Goal: Book appointment/travel/reservation

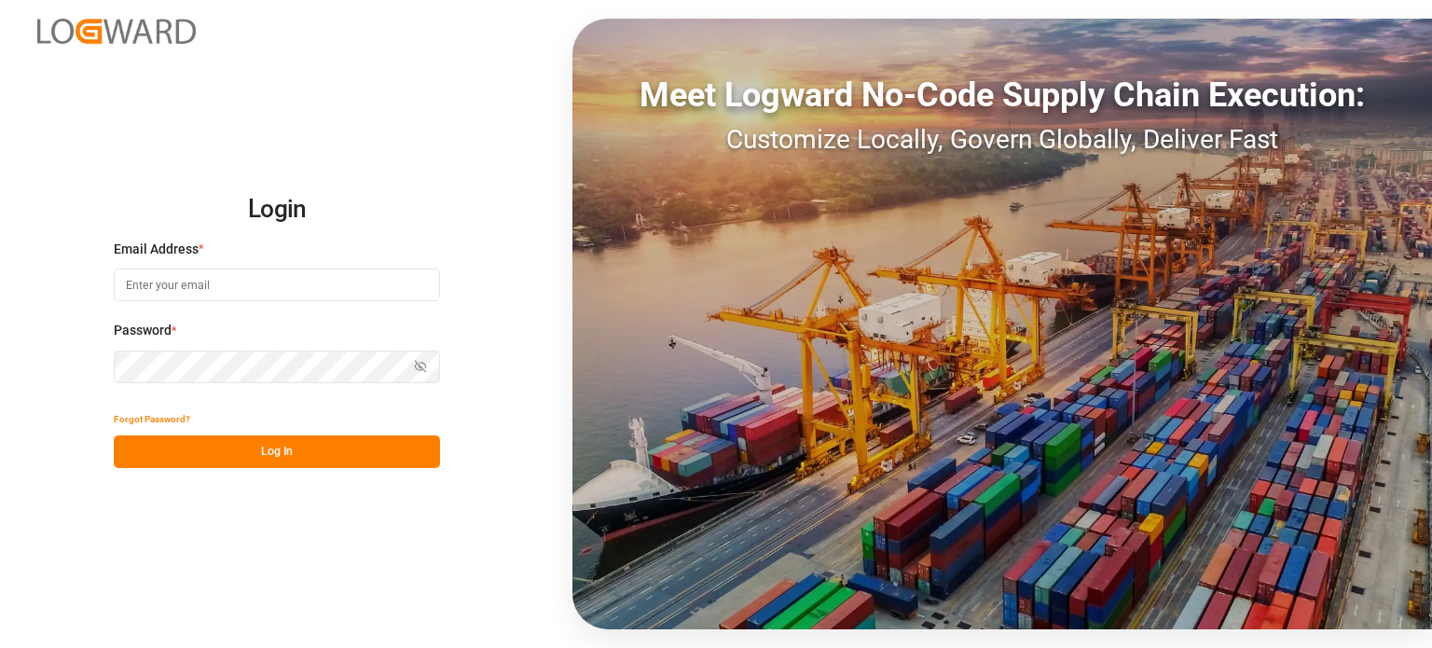
click at [204, 291] on input at bounding box center [277, 284] width 326 height 33
drag, startPoint x: 254, startPoint y: 286, endPoint x: 0, endPoint y: 246, distance: 256.7
click at [0, 246] on div "Login Email Address * jocharette007@gmail.com Password * Show password Password…" at bounding box center [716, 324] width 1432 height 648
type input "[EMAIL_ADDRESS][DOMAIN_NAME]"
click at [289, 290] on input at bounding box center [277, 284] width 326 height 33
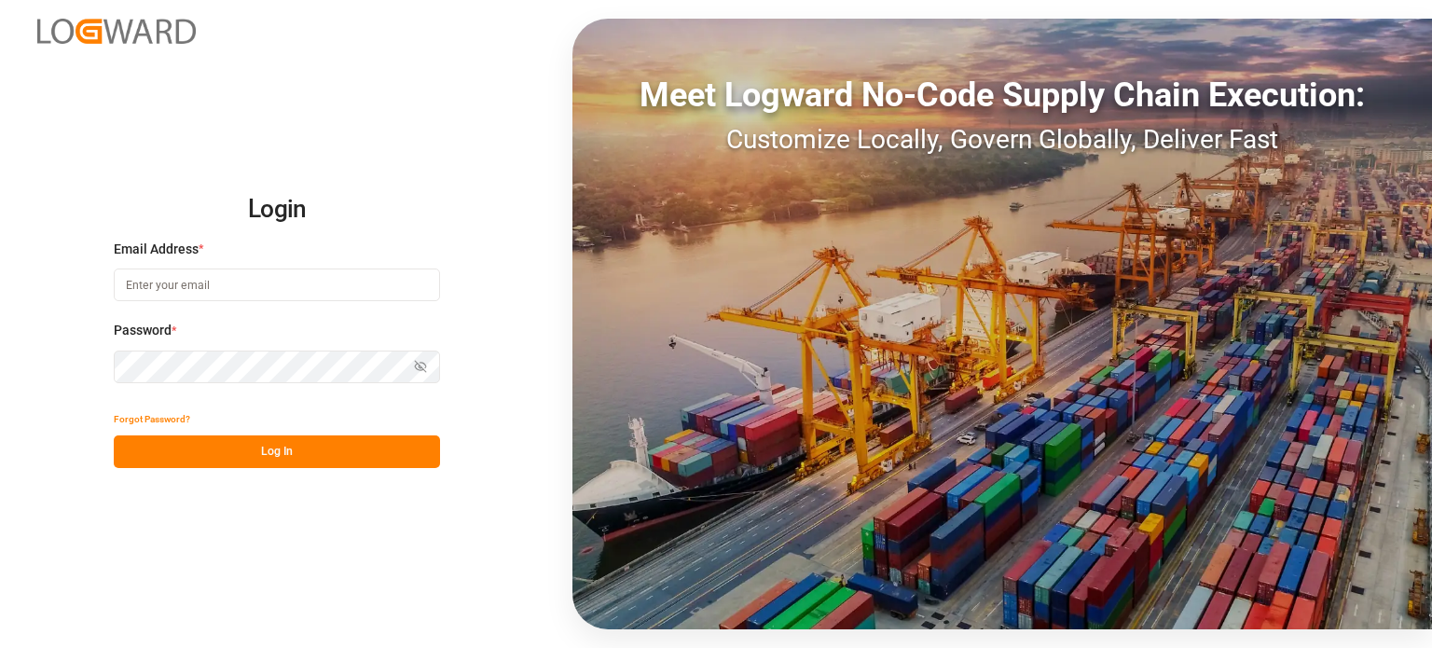
type input "[EMAIL_ADDRESS][DOMAIN_NAME]"
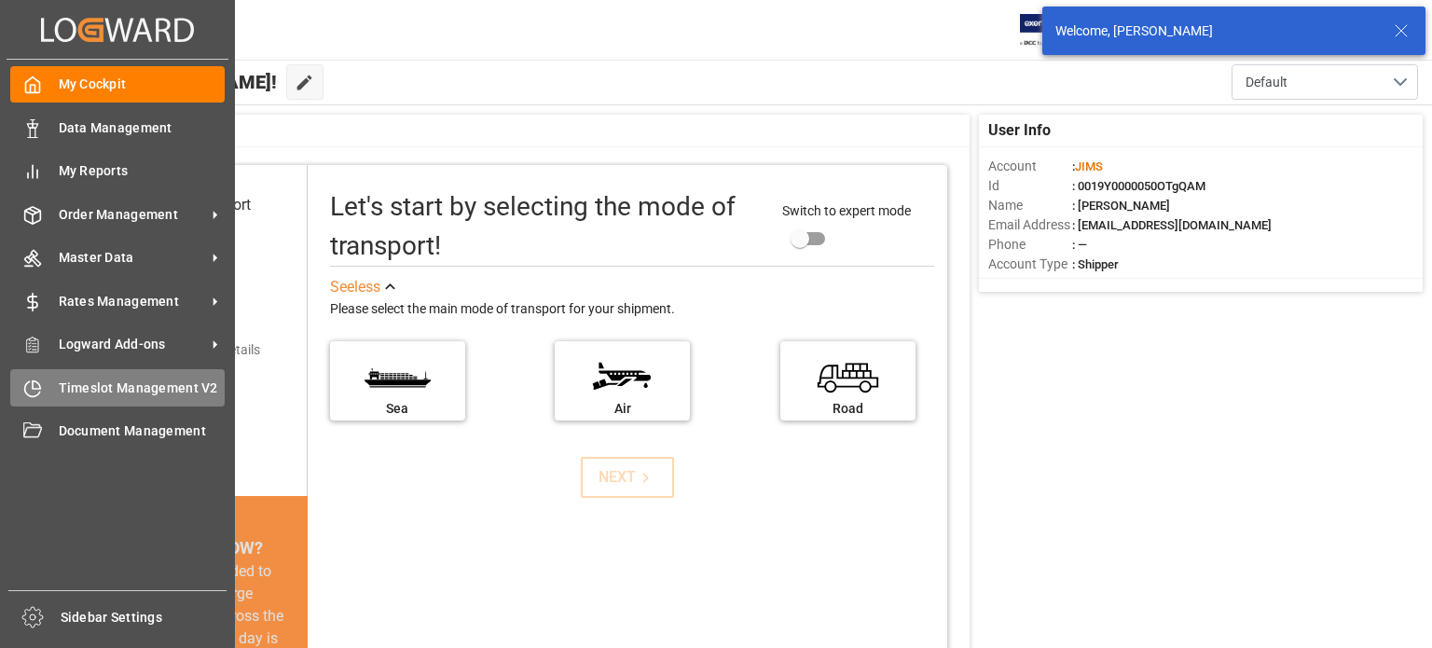
click at [89, 381] on span "Timeslot Management V2" at bounding box center [142, 388] width 167 height 20
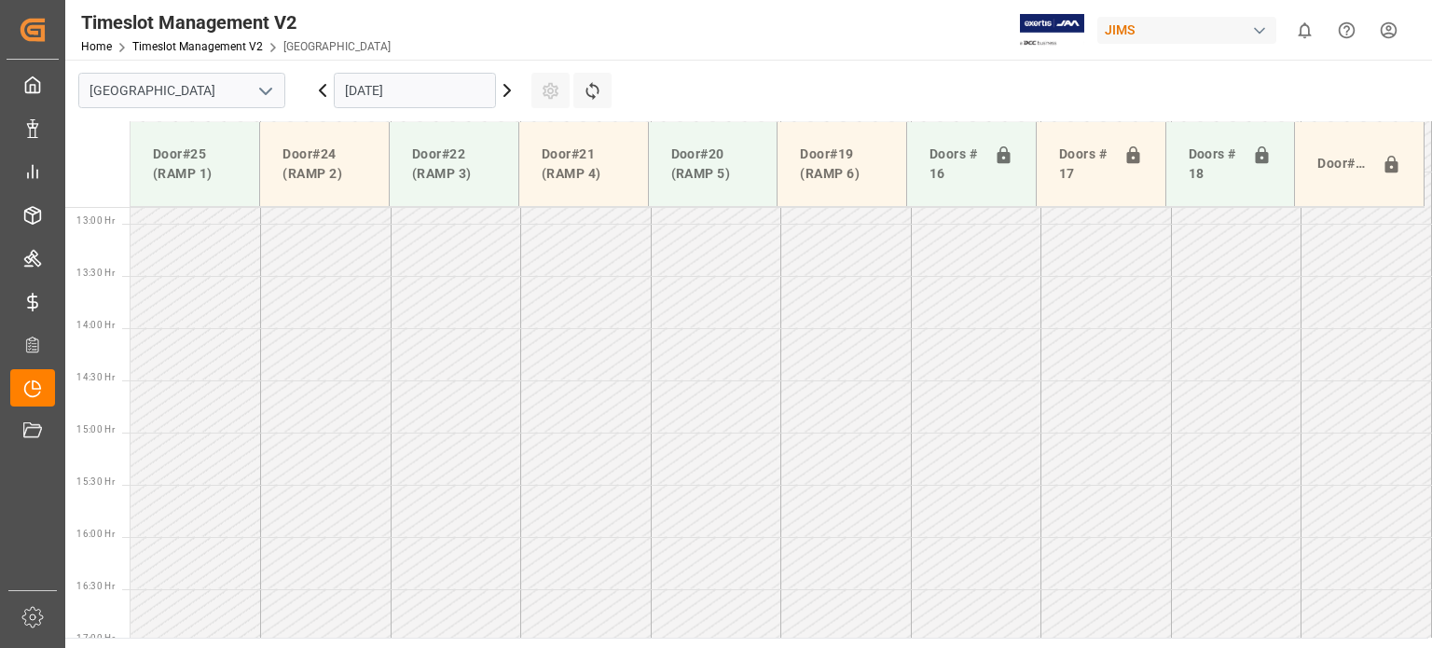
scroll to position [1365, 0]
click at [500, 92] on icon at bounding box center [507, 90] width 22 height 22
click at [503, 84] on icon at bounding box center [507, 90] width 22 height 22
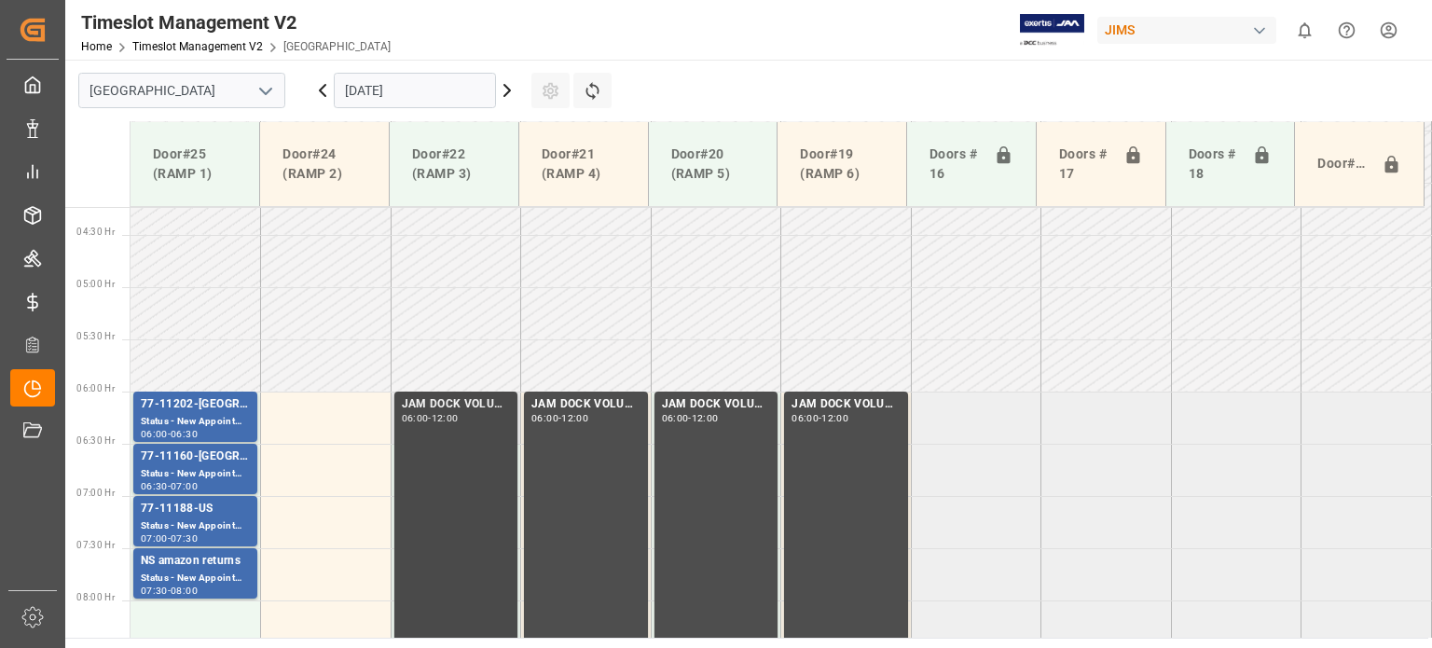
scroll to position [432, 0]
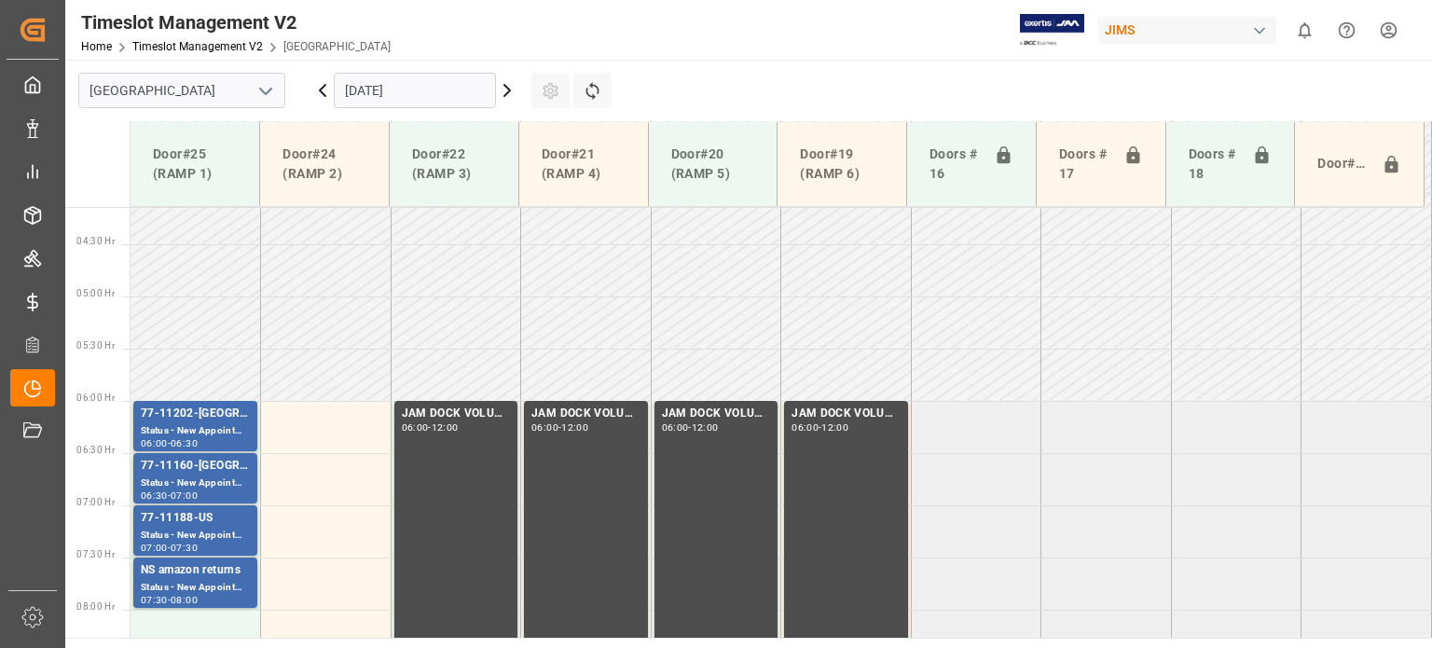
click at [320, 95] on icon at bounding box center [322, 90] width 22 height 22
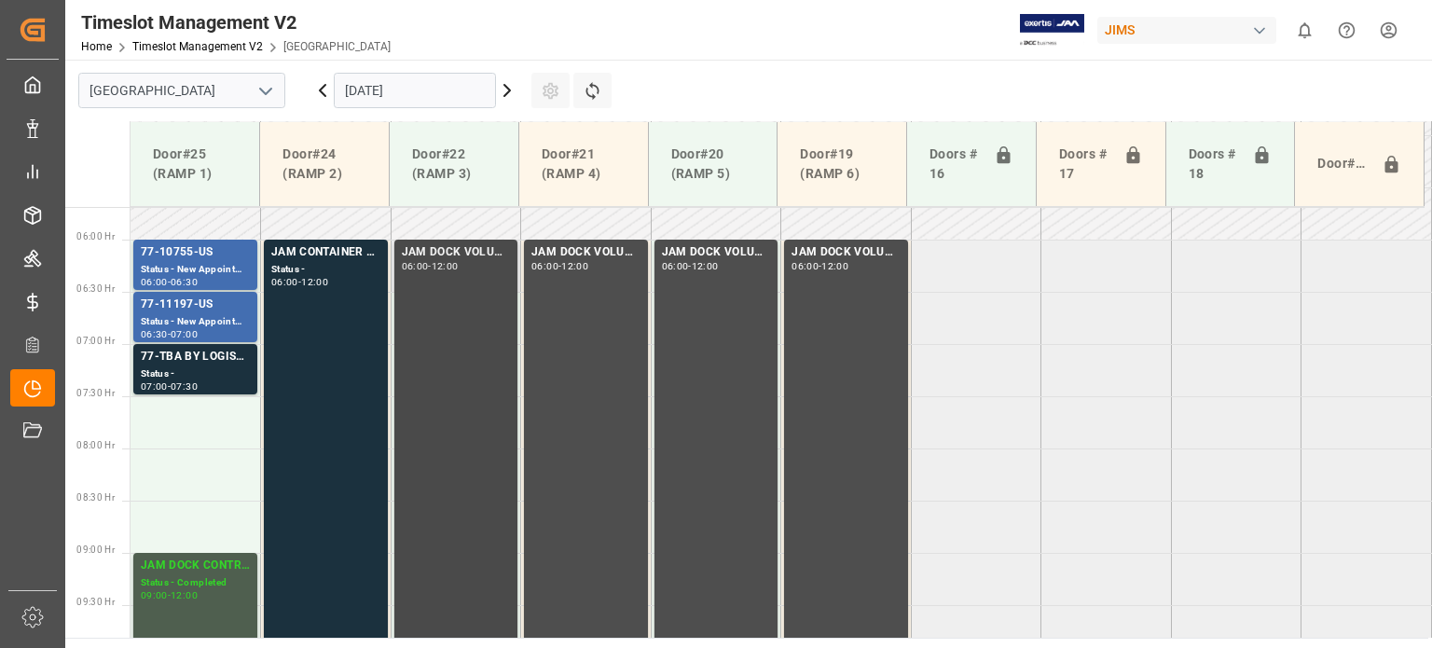
scroll to position [589, 0]
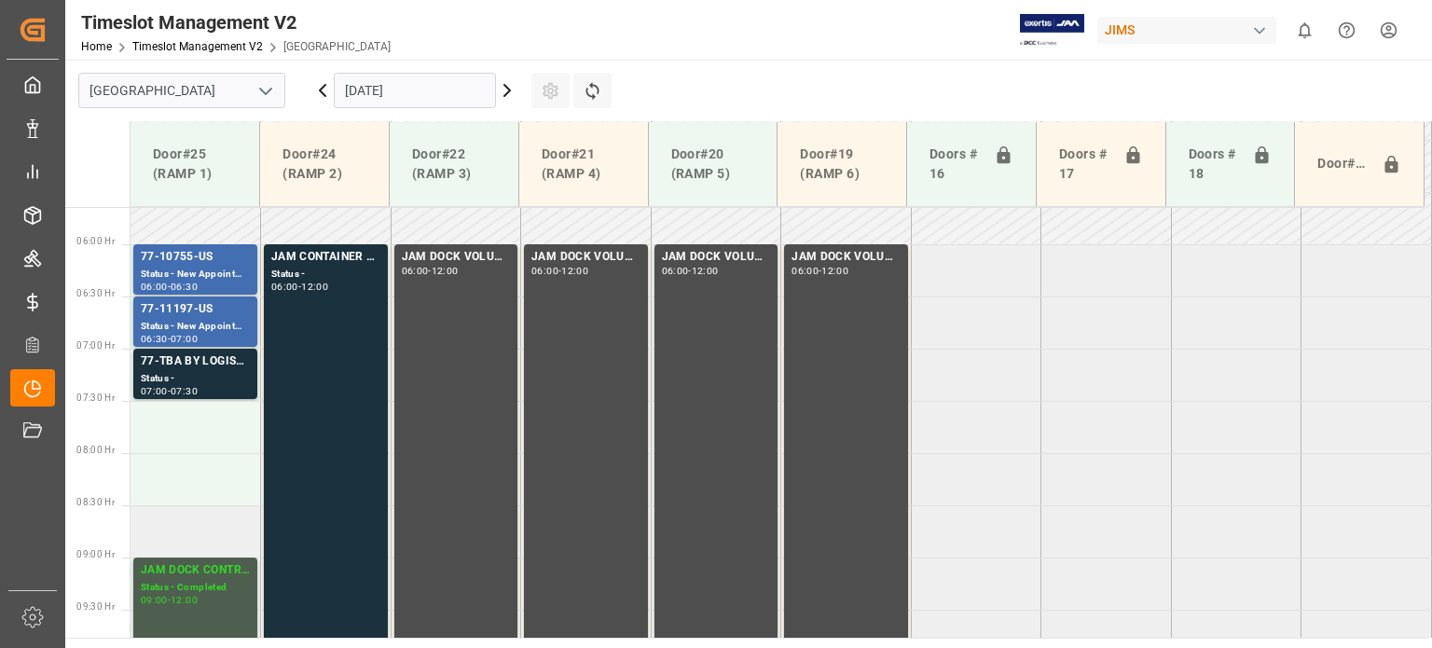
click at [190, 529] on td at bounding box center [195, 531] width 130 height 52
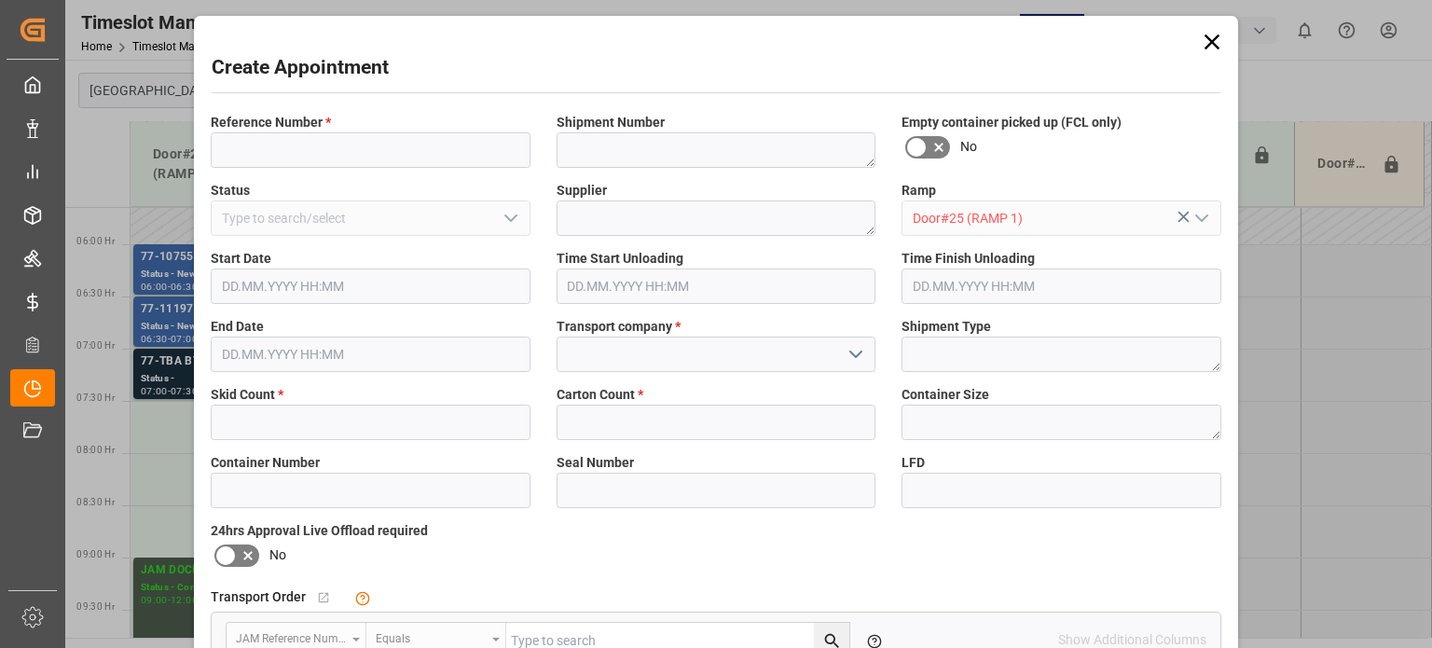
type input "[DATE] 08:30"
type input "[DATE] 09:00"
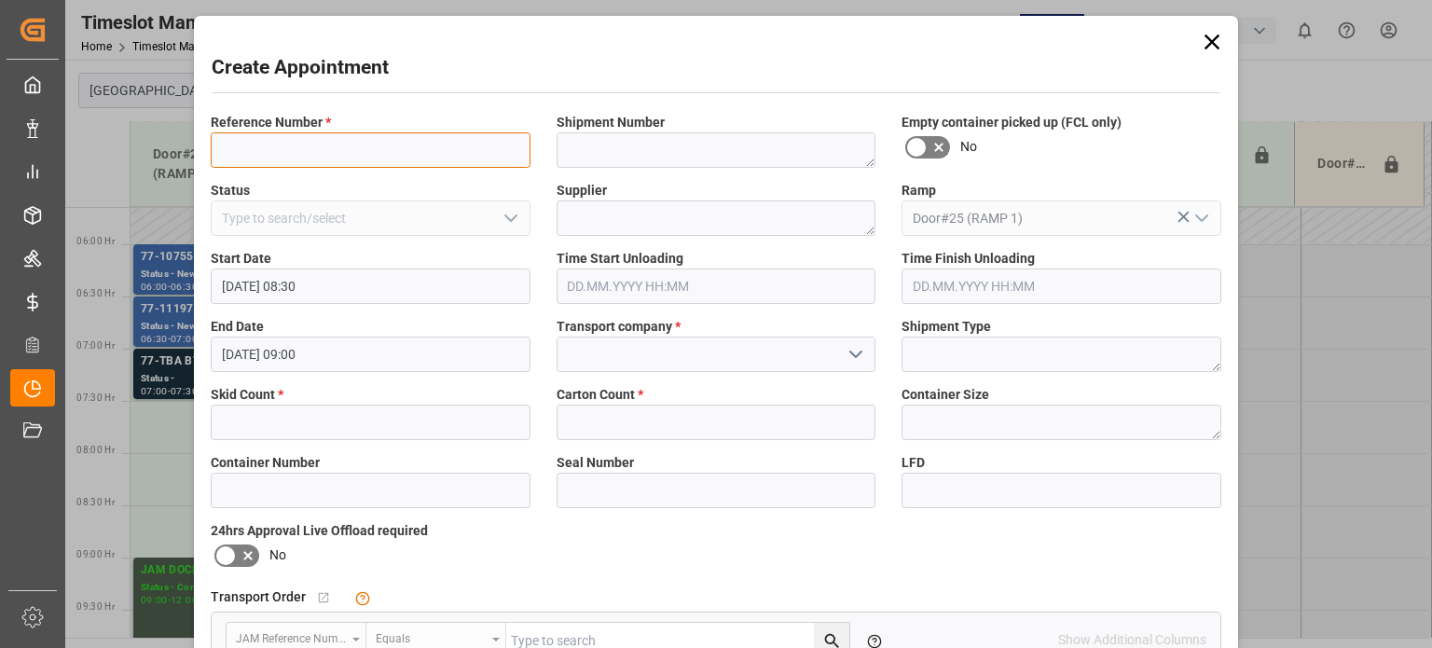
click at [373, 141] on input at bounding box center [371, 149] width 320 height 35
type input "77-10243-BE"
click at [370, 420] on input "text" at bounding box center [371, 422] width 320 height 35
type input "3"
click at [679, 412] on input "text" at bounding box center [716, 422] width 320 height 35
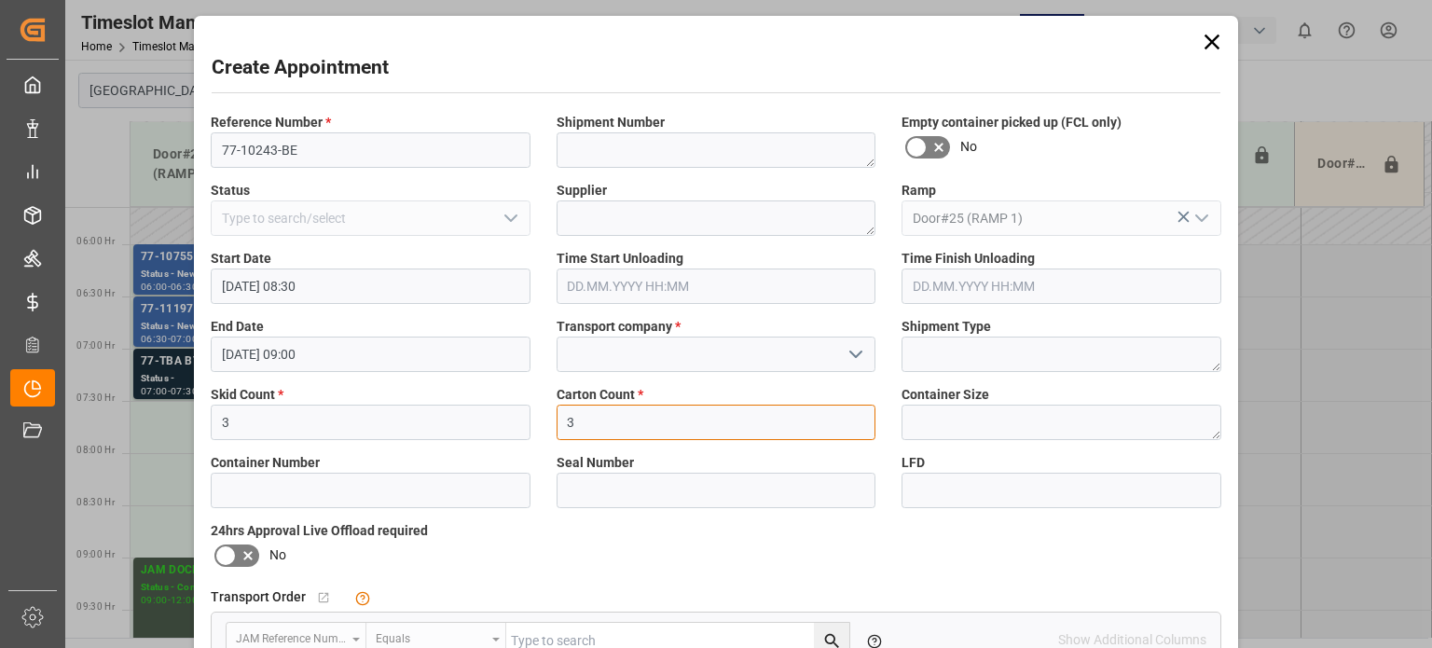
type input "3"
click at [706, 350] on input at bounding box center [716, 353] width 320 height 35
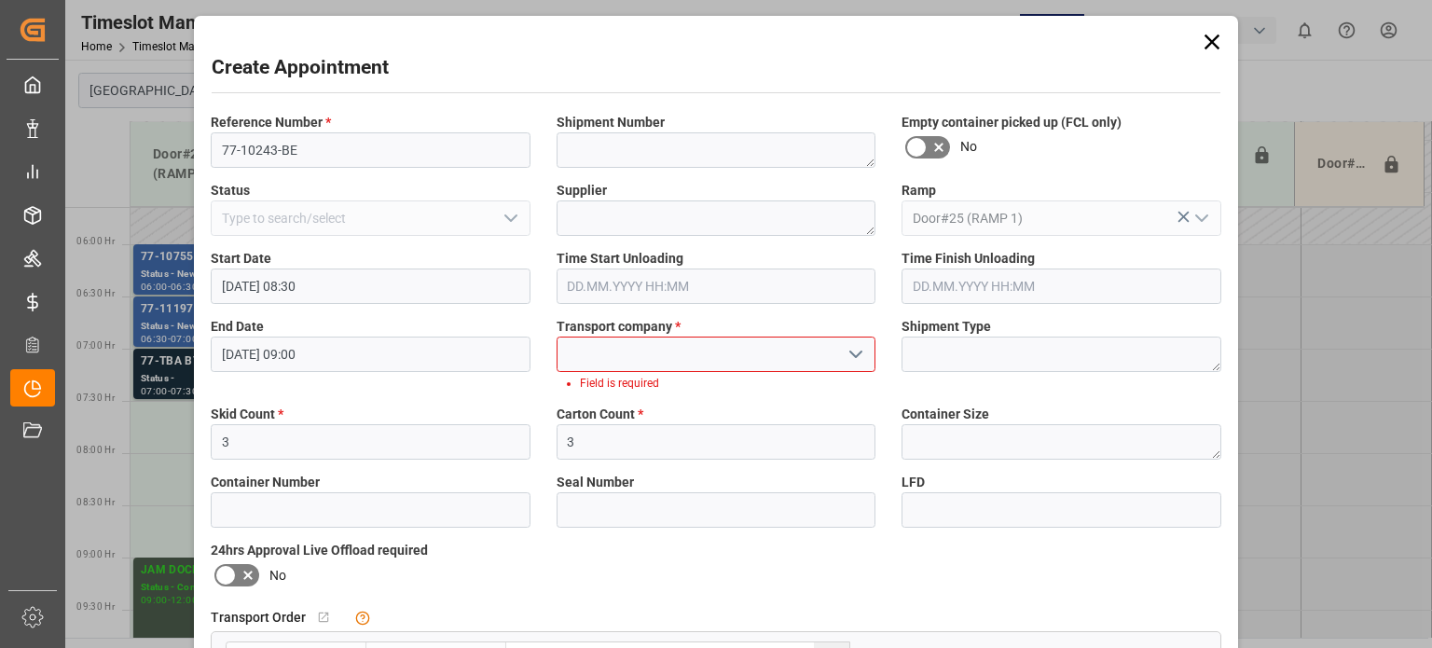
click at [841, 348] on button "open menu" at bounding box center [855, 354] width 28 height 29
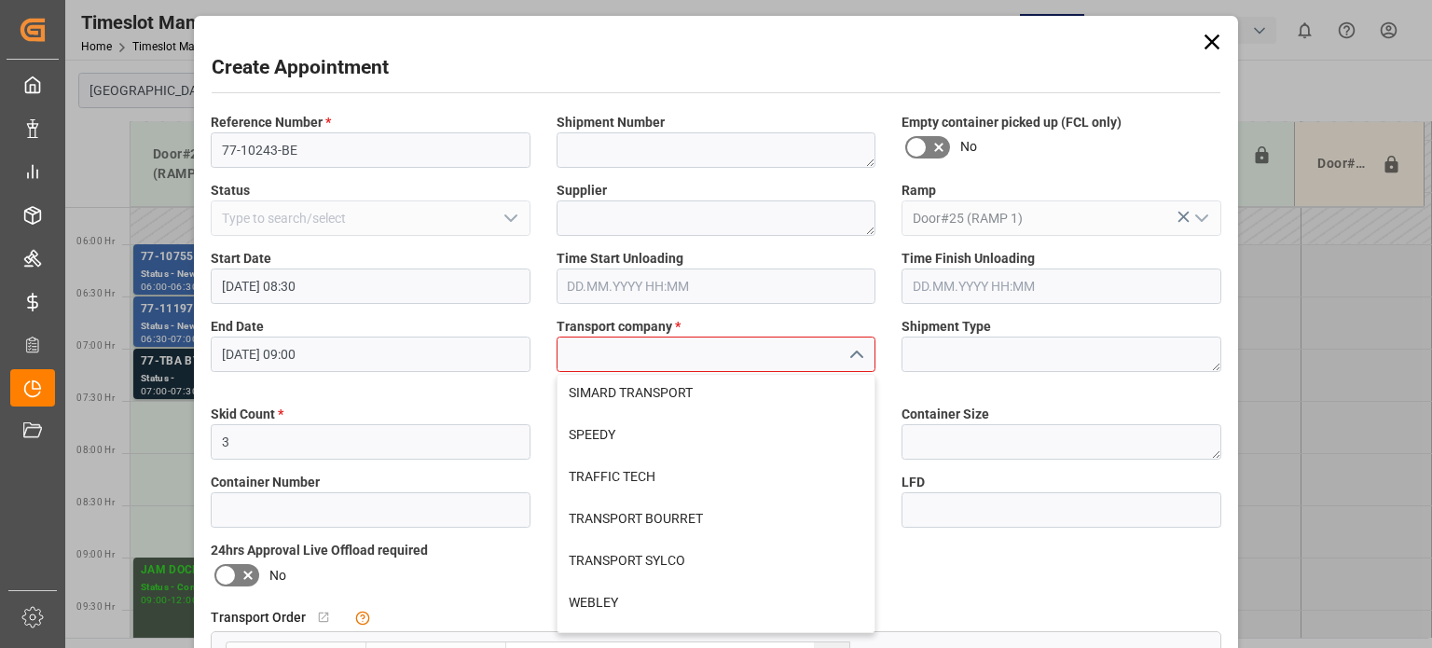
scroll to position [746, 0]
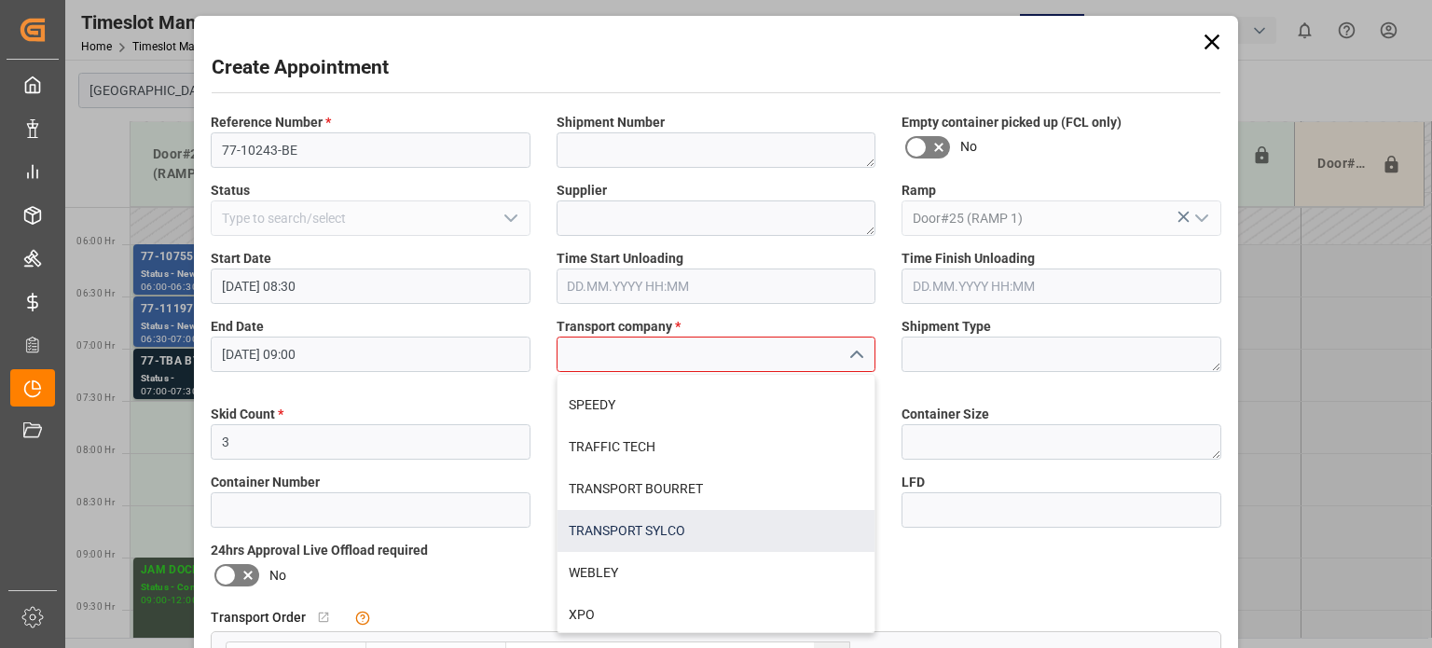
click at [660, 520] on div "TRANSPORT SYLCO" at bounding box center [716, 531] width 318 height 42
type input "TRANSPORT SYLCO"
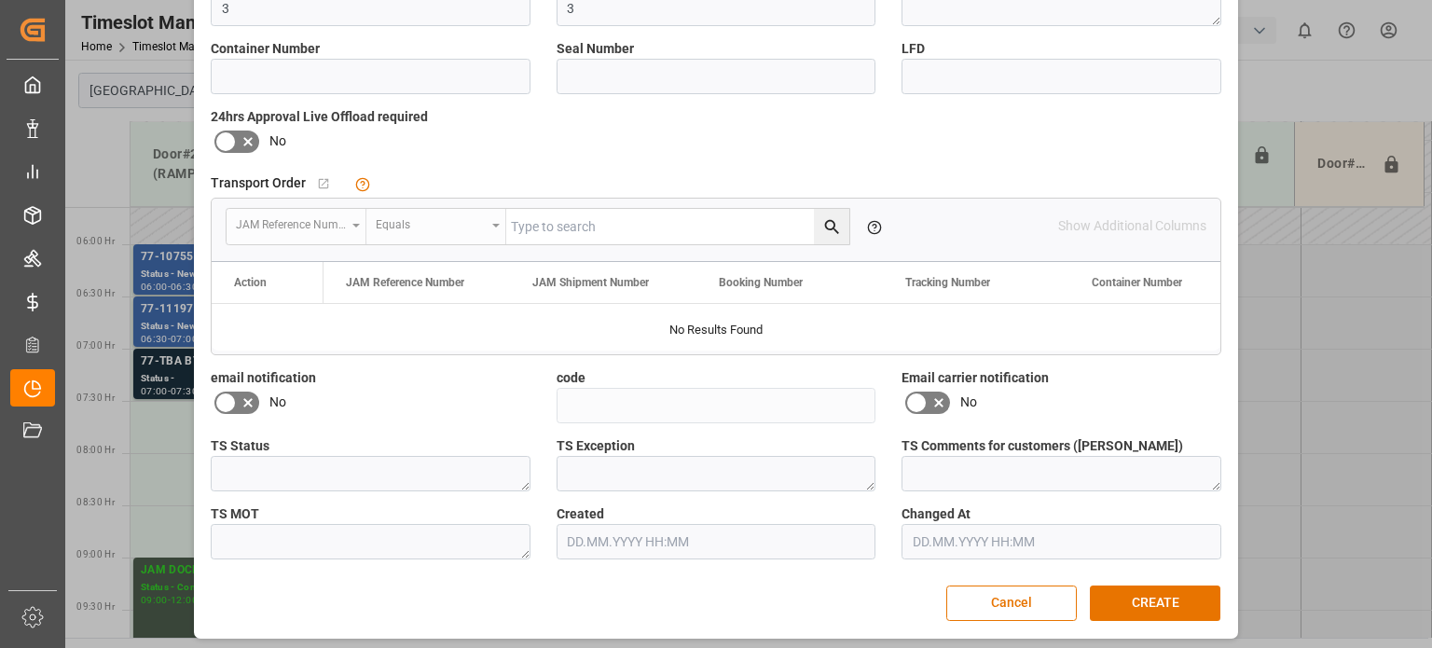
scroll to position [418, 0]
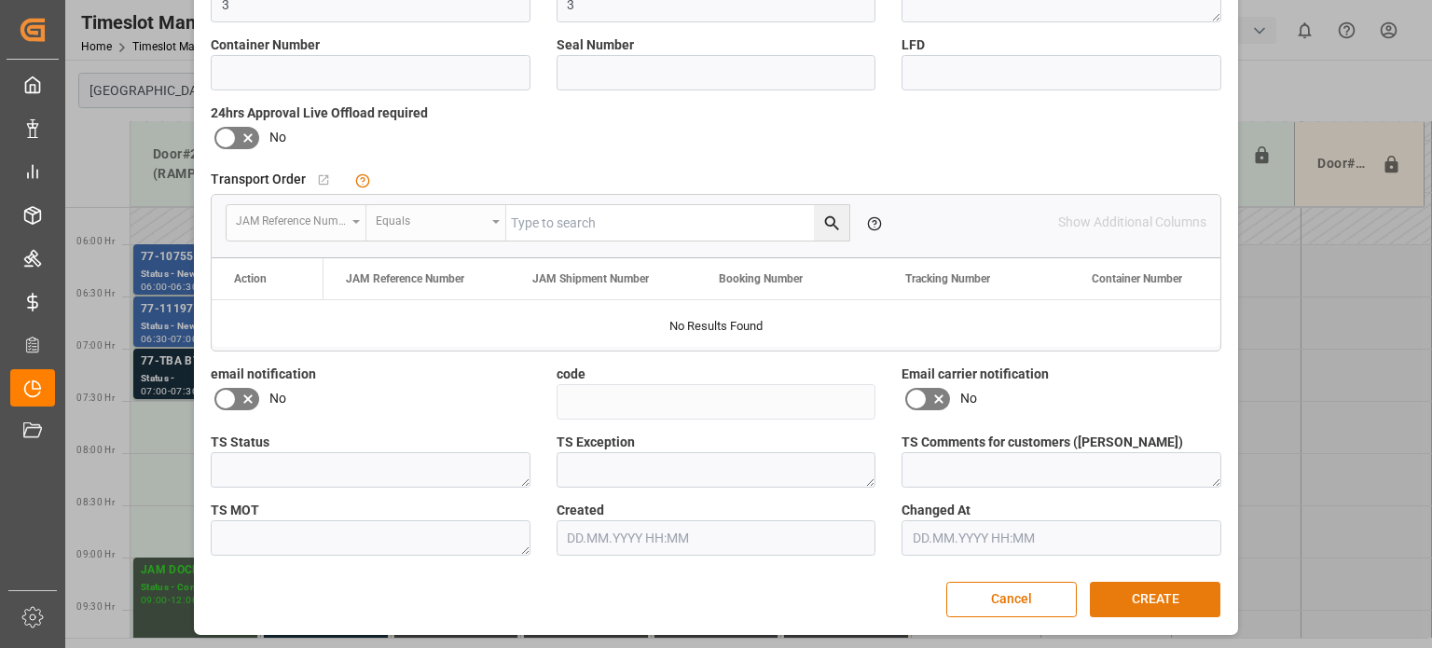
click at [1173, 591] on button "CREATE" at bounding box center [1155, 599] width 130 height 35
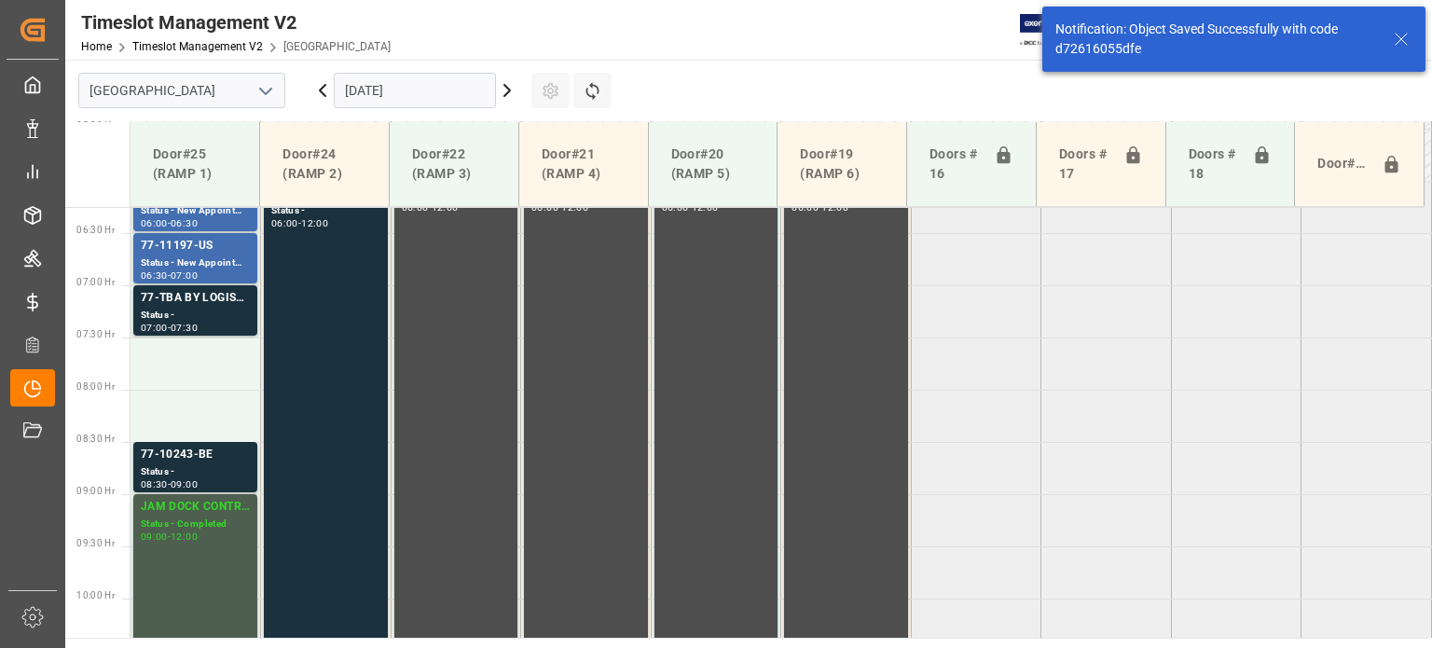
scroll to position [653, 0]
click at [185, 461] on div "77-10243-BE" at bounding box center [195, 454] width 109 height 19
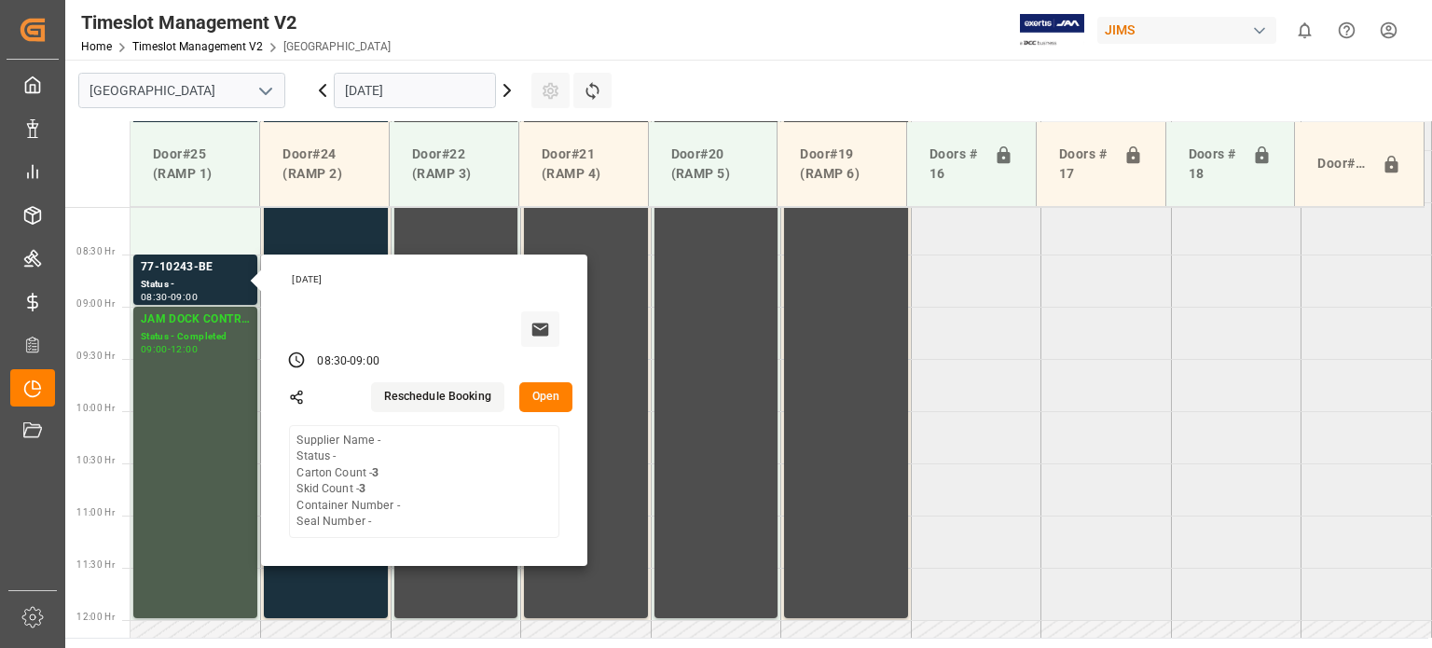
scroll to position [841, 0]
click at [1388, 29] on html "Created by potrace 1.15, written by [PERSON_NAME] [DATE]-[DATE] Created by potr…" at bounding box center [716, 324] width 1432 height 648
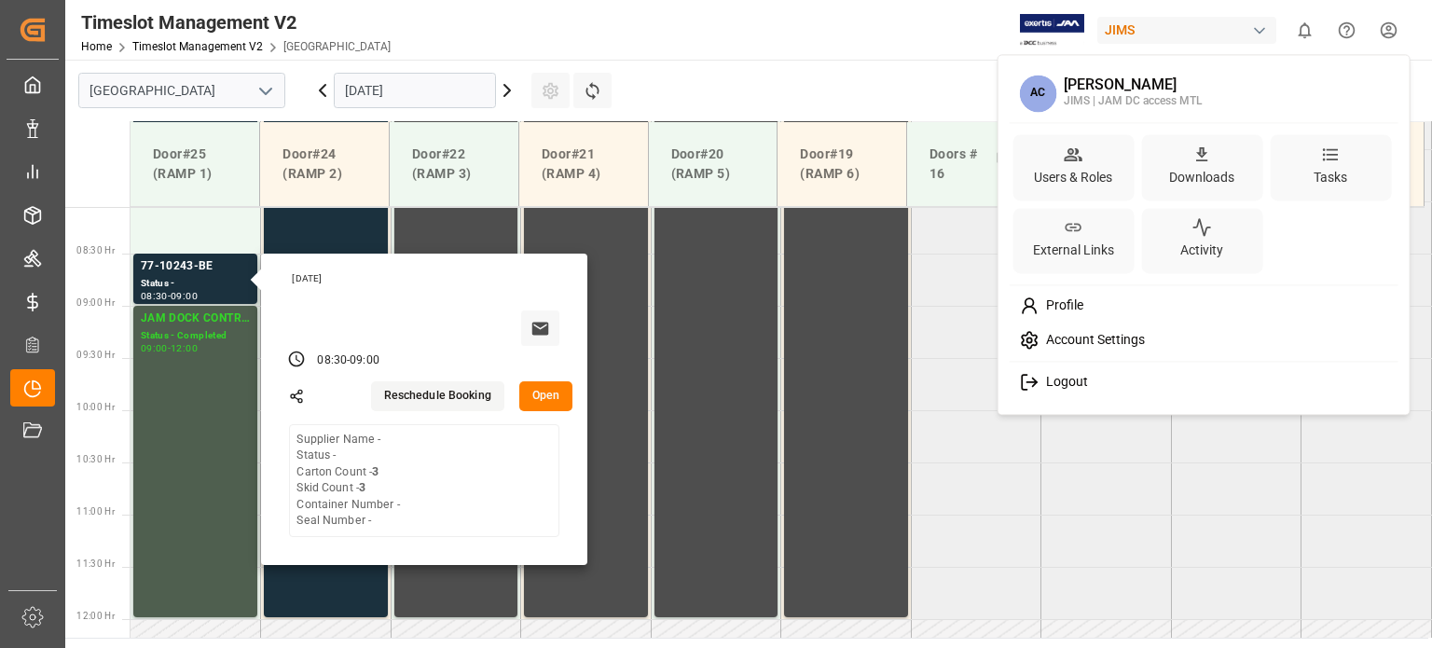
click at [1076, 380] on span "Logout" at bounding box center [1062, 382] width 49 height 17
